Goal: Communication & Community: Answer question/provide support

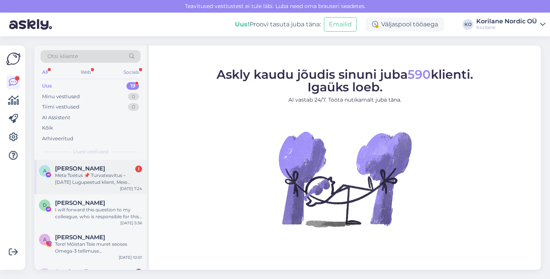
click at [95, 168] on div "[PERSON_NAME] 1" at bounding box center [98, 168] width 87 height 7
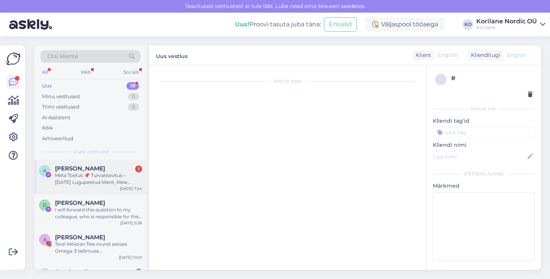
scroll to position [16, 0]
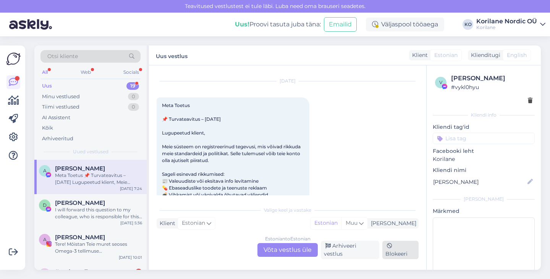
click at [402, 252] on div "Blokeeri" at bounding box center [400, 249] width 36 height 18
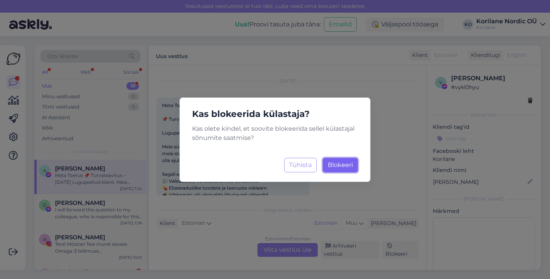
click at [334, 160] on button "Blokeeri Laadimine..." at bounding box center [340, 165] width 35 height 15
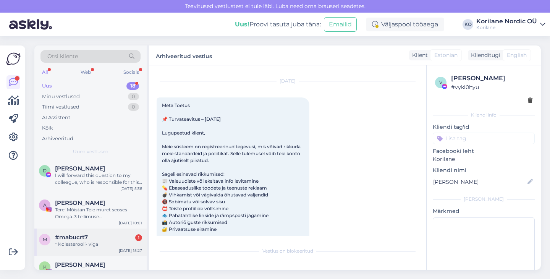
click at [71, 244] on div "* Kolesterooli- viga" at bounding box center [98, 243] width 87 height 7
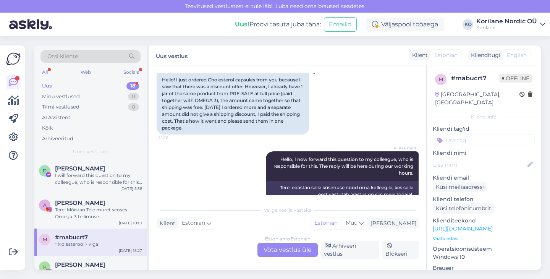
scroll to position [288, 0]
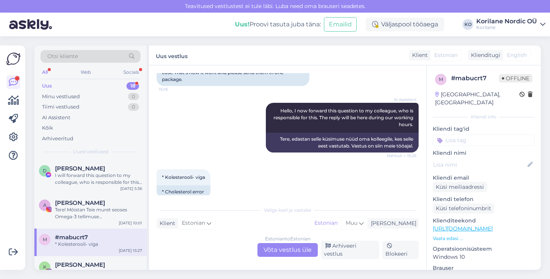
click at [271, 247] on div "Estonian to Estonian Võta vestlus üle" at bounding box center [287, 250] width 60 height 14
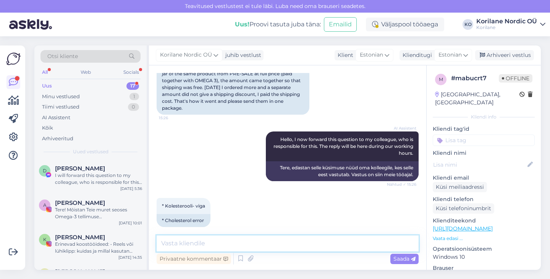
click at [244, 247] on textarea at bounding box center [288, 243] width 262 height 16
type textarea "Tere!"
drag, startPoint x: 198, startPoint y: 241, endPoint x: 137, endPoint y: 241, distance: 61.1
click at [137, 241] on div "Otsi kliente All Web Socials Uus 17 Minu vestlused 1 Tiimi vestlused 0 AI Assis…" at bounding box center [287, 157] width 506 height 224
click at [92, 179] on div "I will forward this question to my colleague, who is responsible for this. The …" at bounding box center [98, 179] width 87 height 14
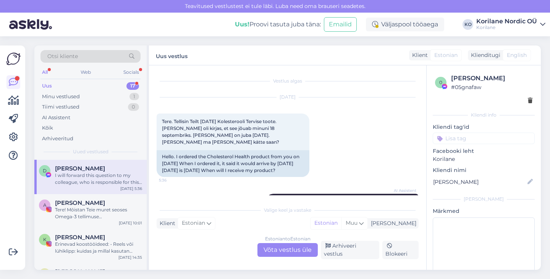
scroll to position [2, 0]
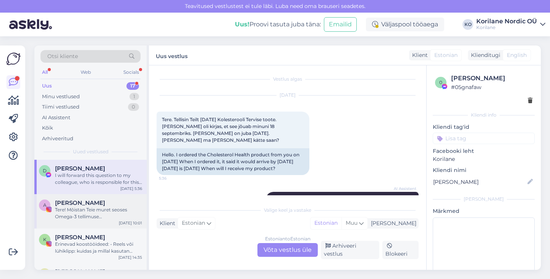
click at [81, 209] on div "Tere! Mõistan Teie muret seoses Omega-3 tellimuse kohaletoimetamisega. Tavalise…" at bounding box center [98, 213] width 87 height 14
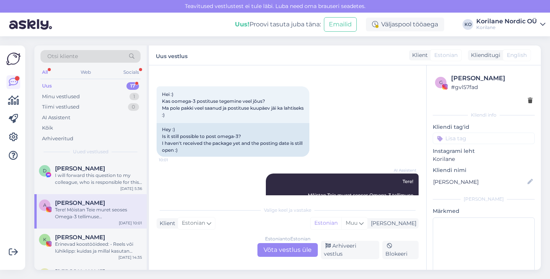
scroll to position [80, 0]
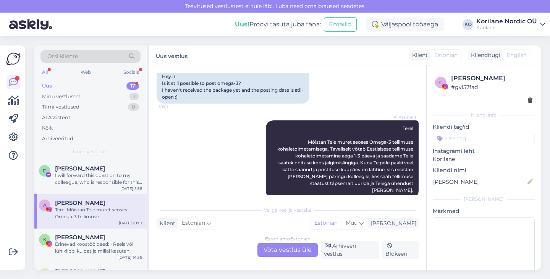
click at [286, 256] on div "Estonian to Estonian Võta vestlus üle" at bounding box center [287, 250] width 60 height 14
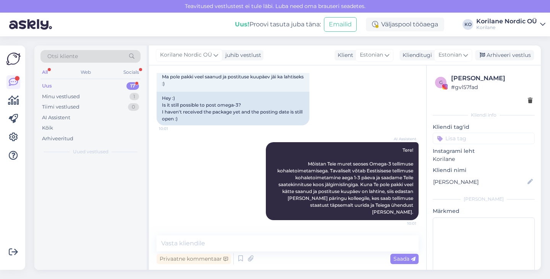
scroll to position [52, 0]
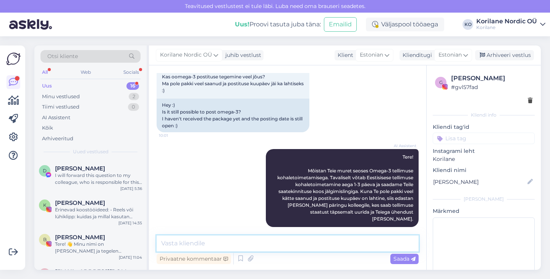
click at [223, 241] on textarea at bounding box center [288, 243] width 262 height 16
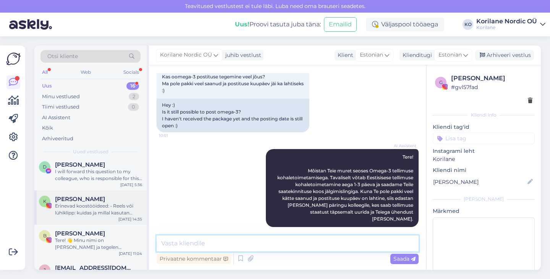
scroll to position [0, 0]
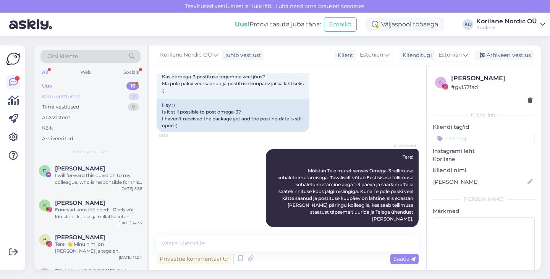
click at [86, 97] on div "Minu vestlused 2" at bounding box center [90, 96] width 100 height 11
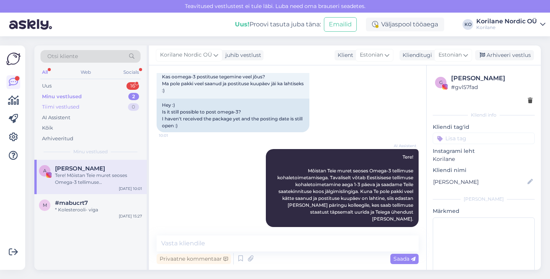
click at [76, 106] on div "Tiimi vestlused" at bounding box center [60, 107] width 37 height 8
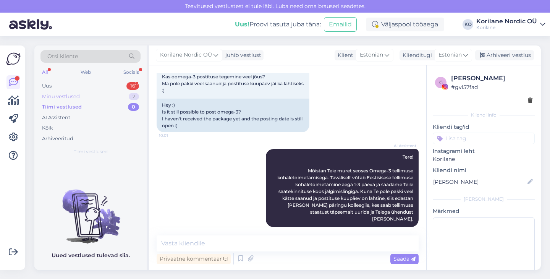
click at [74, 97] on div "Minu vestlused" at bounding box center [61, 97] width 38 height 8
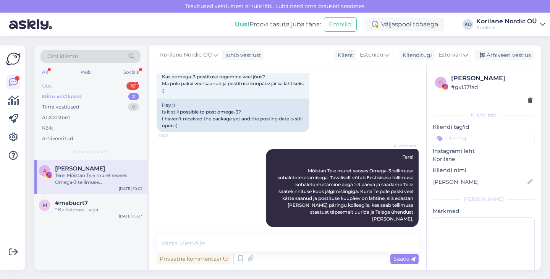
click at [60, 87] on div "Uus 16" at bounding box center [90, 86] width 100 height 11
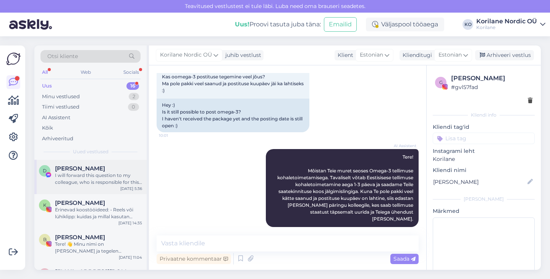
click at [81, 177] on div "I will forward this question to my colleague, who is responsible for this. The …" at bounding box center [98, 179] width 87 height 14
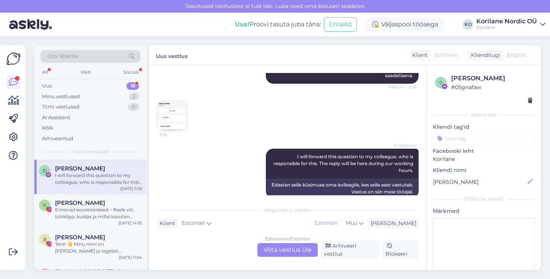
click at [97, 174] on div "I will forward this question to my colleague, who is responsible for this. The …" at bounding box center [98, 179] width 87 height 14
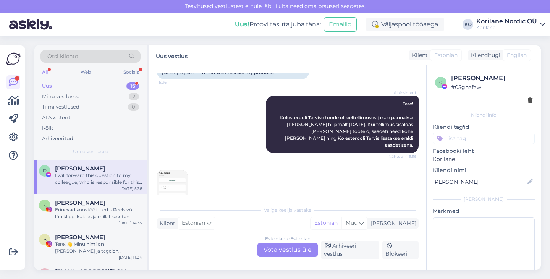
scroll to position [98, 0]
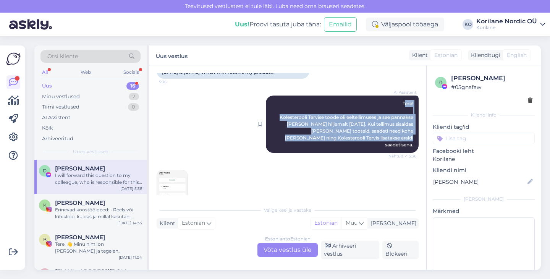
drag, startPoint x: 403, startPoint y: 104, endPoint x: 415, endPoint y: 141, distance: 38.9
click at [415, 142] on div "AI Assistent Tere! Kolesterooli Tervise toode oli eeltellimuses ja see pannakse…" at bounding box center [342, 123] width 153 height 57
copy span "ere! Kolesterooli Tervise toode oli eeltellimuses ja see pannakse [PERSON_NAME]…"
click at [11, 136] on icon at bounding box center [13, 136] width 9 height 9
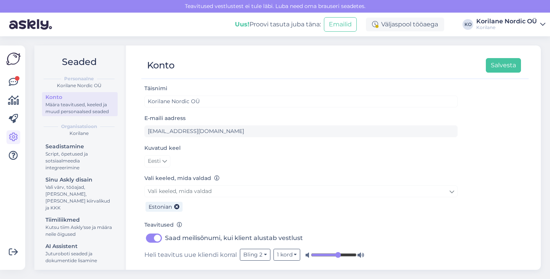
click at [11, 136] on icon at bounding box center [13, 136] width 9 height 9
click at [14, 81] on icon at bounding box center [13, 81] width 9 height 9
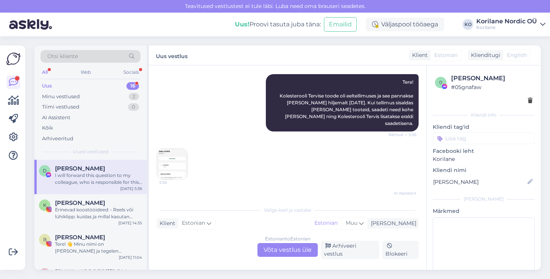
scroll to position [167, 0]
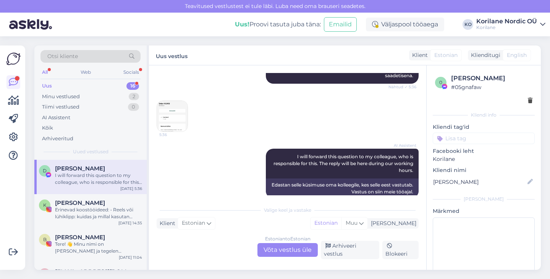
click at [273, 253] on div "Estonian to Estonian Võta vestlus üle" at bounding box center [287, 250] width 60 height 14
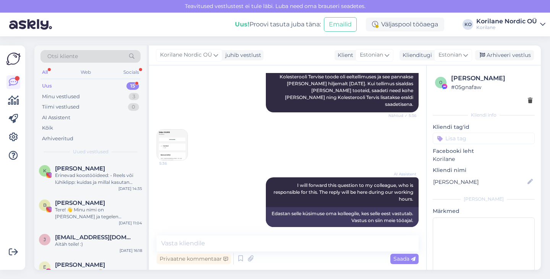
click at [175, 140] on img at bounding box center [172, 144] width 31 height 31
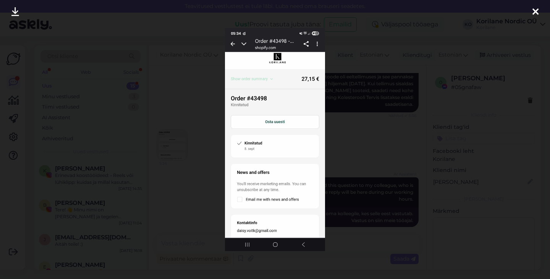
click at [375, 144] on div at bounding box center [275, 139] width 550 height 279
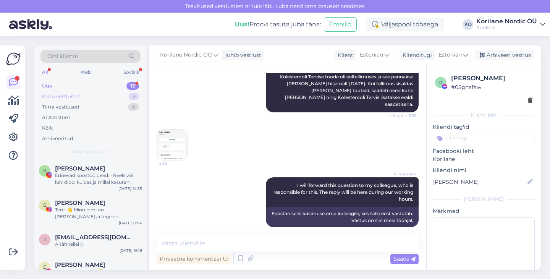
click at [87, 100] on div "Minu vestlused 3" at bounding box center [90, 96] width 100 height 11
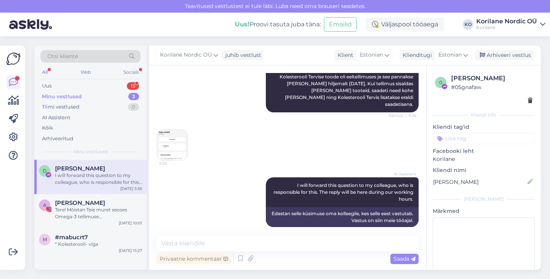
click at [129, 164] on div "D [PERSON_NAME] I will forward this question to my colleague, who is responsibl…" at bounding box center [90, 177] width 112 height 34
click at [505, 58] on div "Arhiveeri vestlus" at bounding box center [504, 55] width 59 height 10
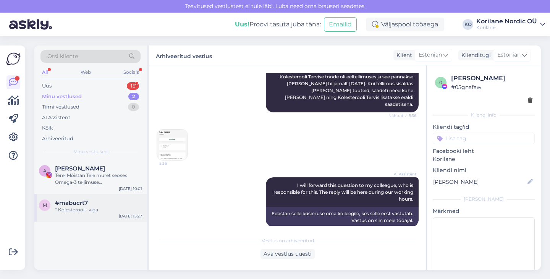
click at [93, 210] on div "* Kolesterooli- viga" at bounding box center [98, 209] width 87 height 7
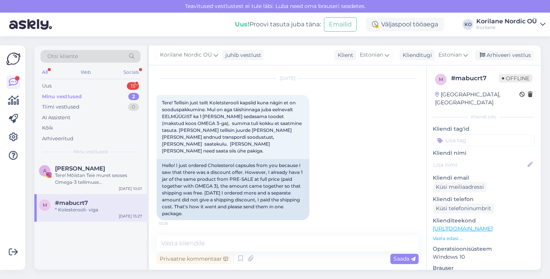
scroll to position [152, 0]
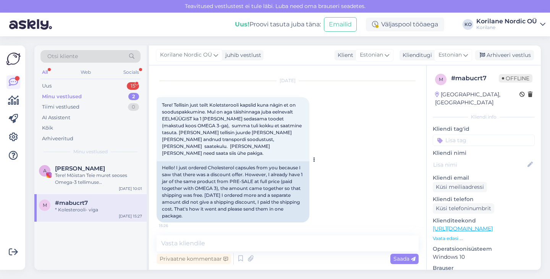
click at [314, 157] on icon at bounding box center [314, 159] width 2 height 5
click at [334, 138] on div "[DATE] Tere! Tellisin just teilt Koletsterooli kapslid kuna nägin et on soodusp…" at bounding box center [288, 152] width 262 height 158
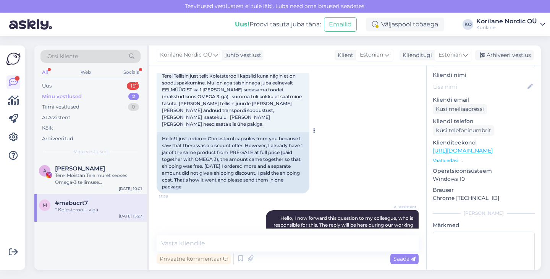
scroll to position [259, 0]
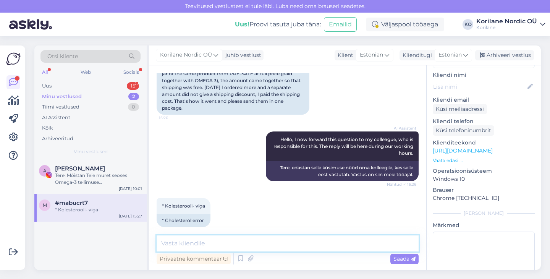
click at [189, 247] on textarea at bounding box center [288, 243] width 262 height 16
click at [179, 244] on textarea "Tere! [GEOGRAPHIC_DATA] andke oma" at bounding box center [288, 243] width 262 height 16
click at [336, 244] on textarea "Tere! Saime ilusti informatsiooni kätte. [GEOGRAPHIC_DATA] andke oma" at bounding box center [288, 243] width 262 height 16
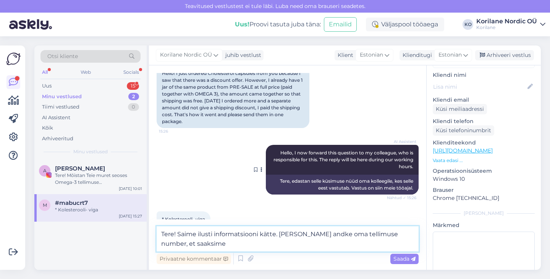
scroll to position [268, 0]
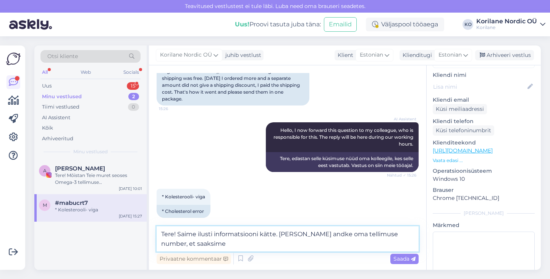
drag, startPoint x: 318, startPoint y: 242, endPoint x: 370, endPoint y: 242, distance: 52.3
click at [371, 242] on textarea "Tere! Saime ilusti informatsiooni kätte. [PERSON_NAME] andke oma tellimuse numb…" at bounding box center [288, 238] width 262 height 25
click at [370, 242] on textarea "Tere! Saime ilusti informatsiooni kätte. [PERSON_NAME] andke oma tellimuse numb…" at bounding box center [288, 238] width 262 height 25
type textarea "Tere! Saime ilusti informatsiooni kätte. [PERSON_NAME] andke oma tellimuse numb…"
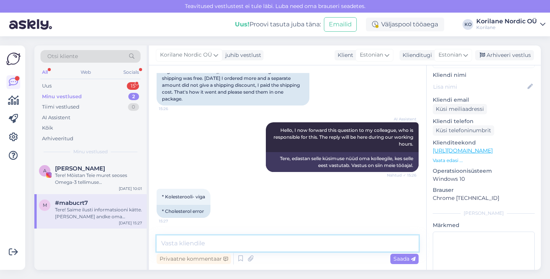
scroll to position [322, 0]
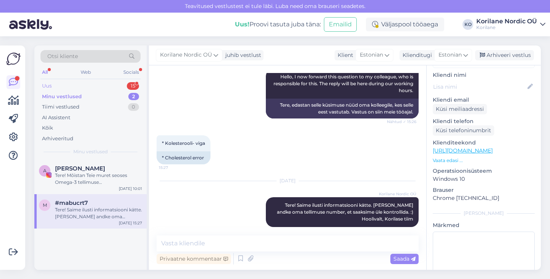
click at [87, 87] on div "Uus 15" at bounding box center [90, 86] width 100 height 11
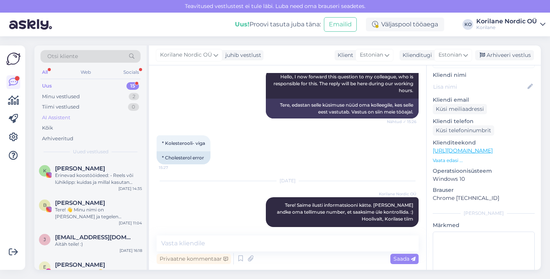
click at [79, 117] on div "AI Assistent" at bounding box center [90, 117] width 100 height 11
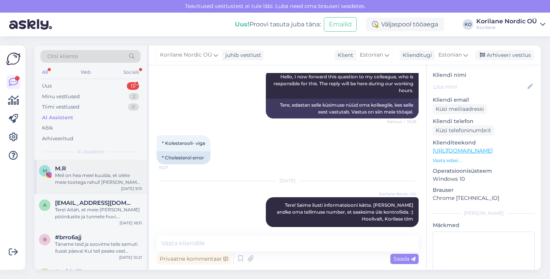
click at [74, 181] on div "Meil on hea meel kuulda, et olete meie tootega rahul! [PERSON_NAME] endast pari…" at bounding box center [98, 179] width 87 height 14
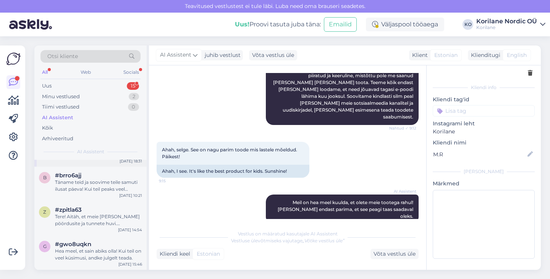
scroll to position [0, 0]
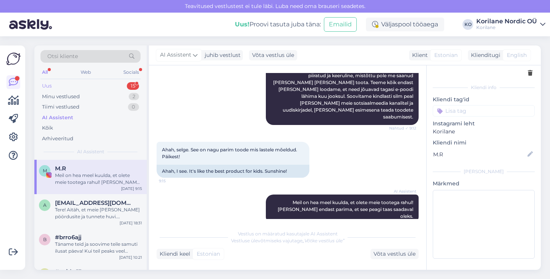
click at [47, 84] on div "Uus" at bounding box center [47, 86] width 10 height 8
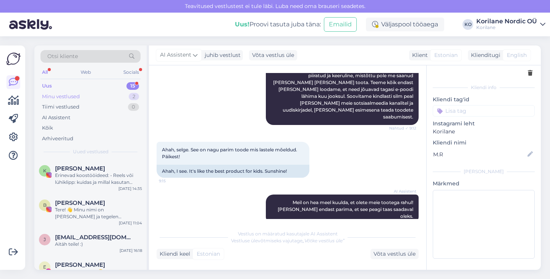
click at [61, 94] on div "Minu vestlused" at bounding box center [61, 97] width 38 height 8
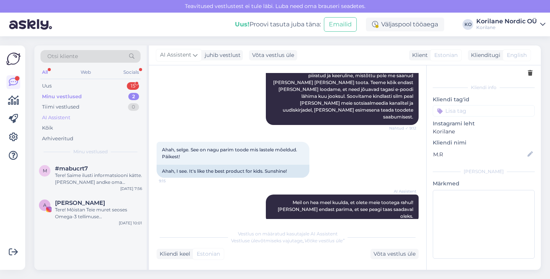
click at [88, 118] on div "AI Assistent" at bounding box center [90, 117] width 100 height 11
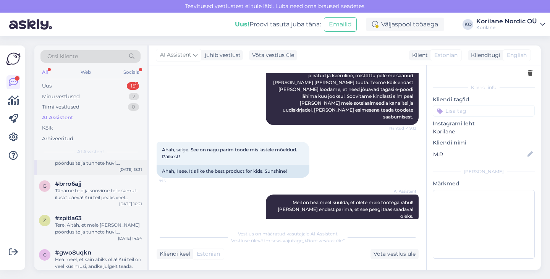
scroll to position [62, 0]
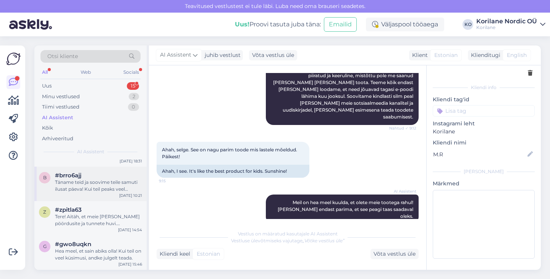
click at [104, 193] on div "b #brro6ajj Täname teid ja soovime teile samuti ilusat päeva! Kui teil peaks ve…" at bounding box center [90, 183] width 112 height 34
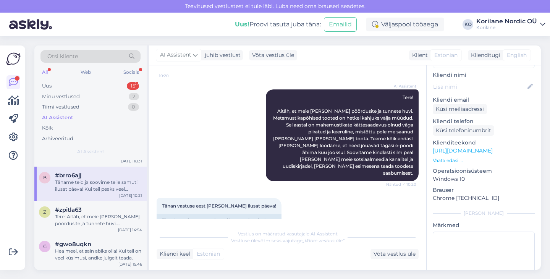
scroll to position [133, 0]
